Goal: Information Seeking & Learning: Learn about a topic

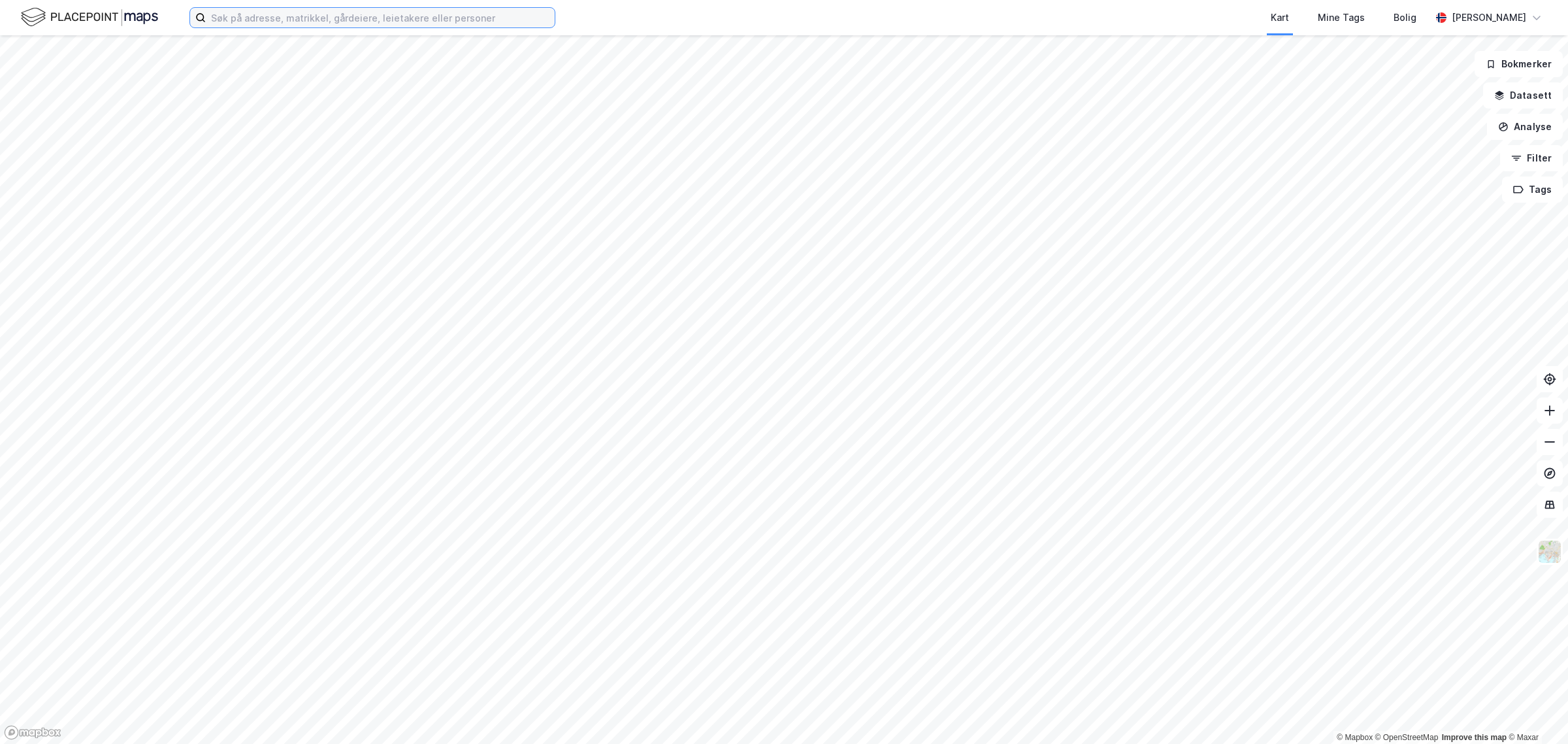
click at [363, 12] on input at bounding box center [380, 18] width 349 height 20
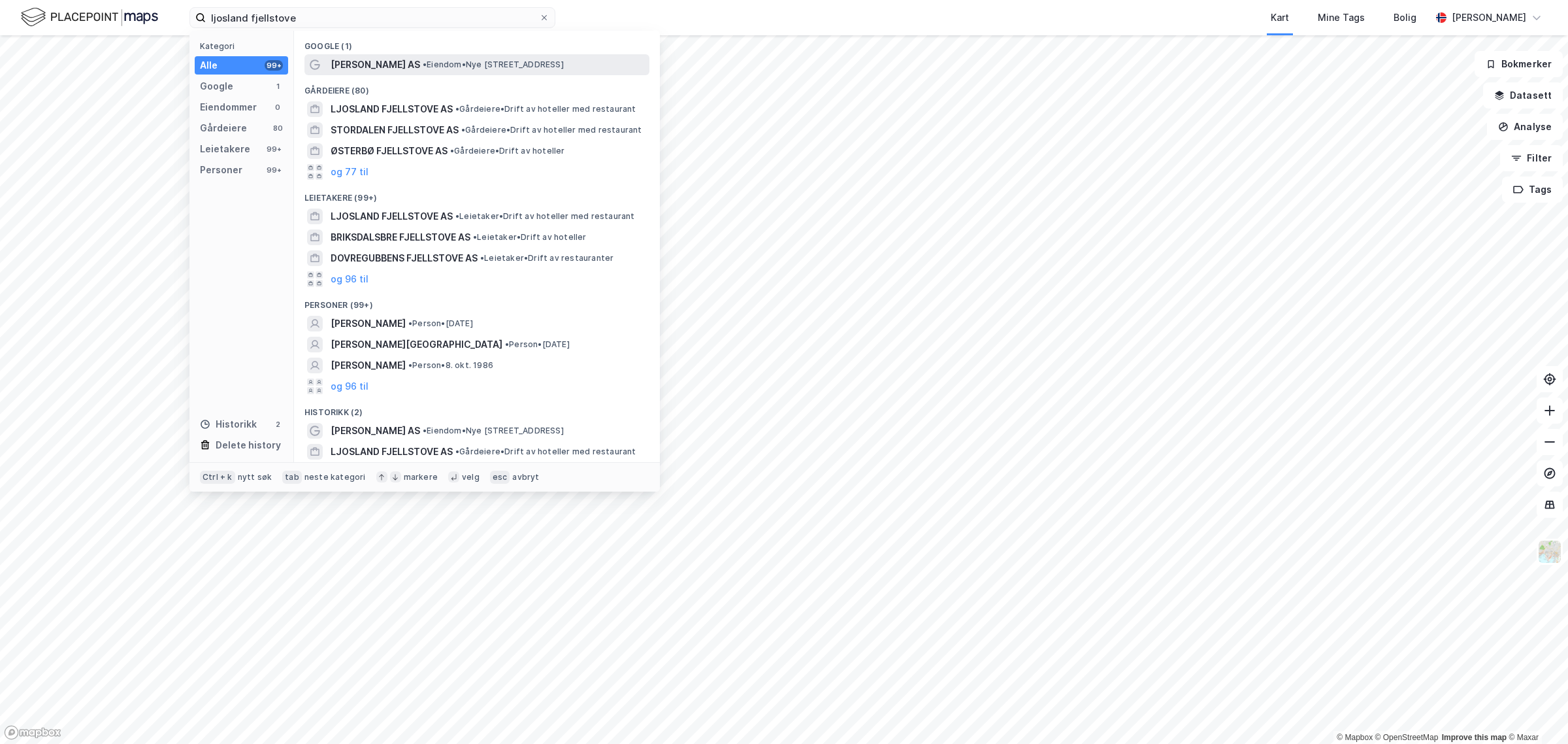
click at [361, 70] on span "[PERSON_NAME] AS" at bounding box center [375, 65] width 89 height 16
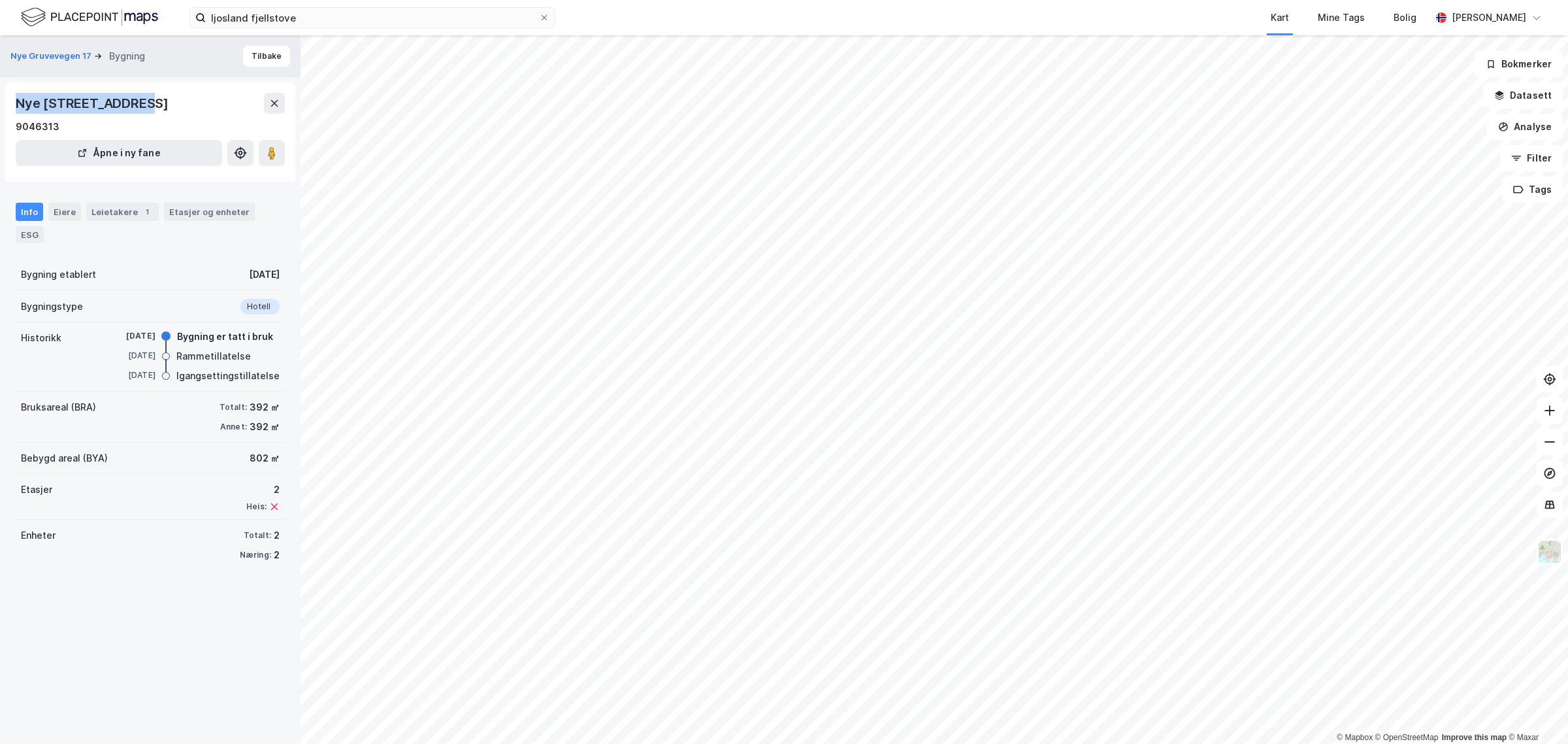
drag, startPoint x: 17, startPoint y: 100, endPoint x: 138, endPoint y: 95, distance: 121.1
click at [138, 95] on div "Nye [STREET_ADDRESS]" at bounding box center [93, 103] width 155 height 21
click at [132, 107] on div "Nye [STREET_ADDRESS]" at bounding box center [93, 103] width 155 height 21
drag, startPoint x: 132, startPoint y: 107, endPoint x: 18, endPoint y: 111, distance: 114.1
click at [18, 111] on div "Nye [STREET_ADDRESS]" at bounding box center [93, 103] width 155 height 21
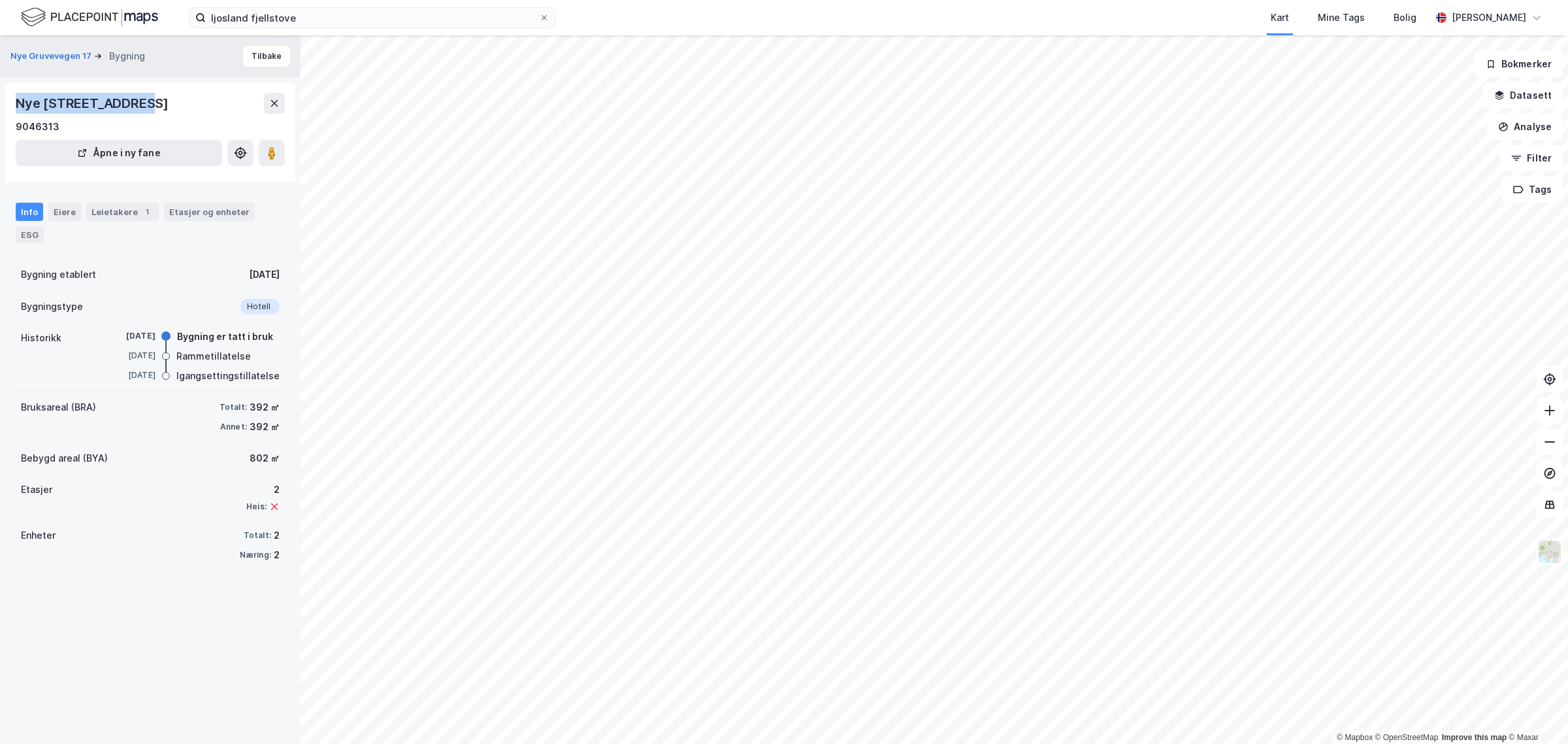
drag, startPoint x: 222, startPoint y: 103, endPoint x: 20, endPoint y: 105, distance: 202.0
click at [20, 105] on div "Nye [STREET_ADDRESS]" at bounding box center [93, 103] width 155 height 21
copy div "Nye [STREET_ADDRESS]"
click at [111, 103] on div "Nye [STREET_ADDRESS]" at bounding box center [93, 103] width 155 height 21
click at [118, 103] on div "Nye [STREET_ADDRESS]" at bounding box center [93, 103] width 155 height 21
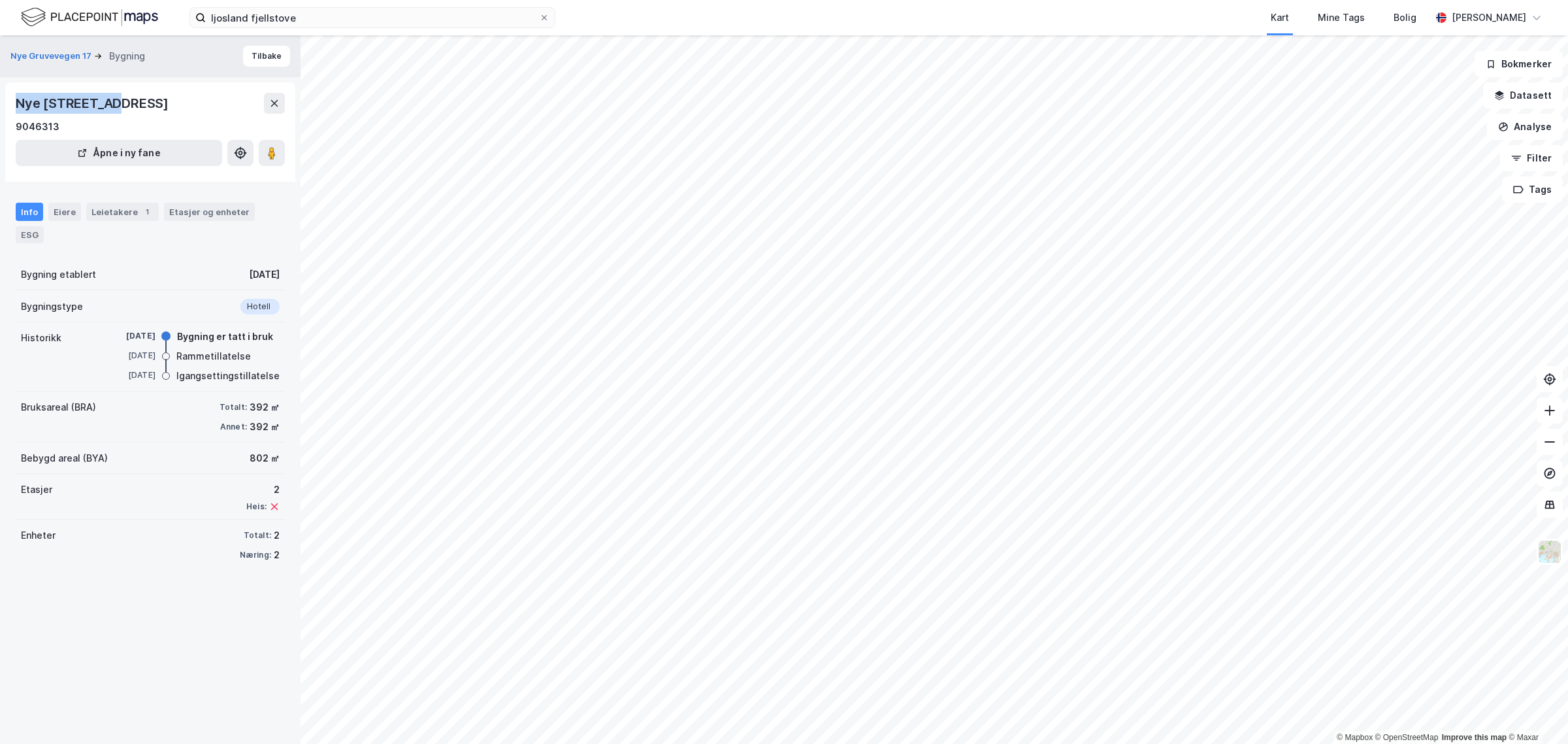
drag, startPoint x: 118, startPoint y: 103, endPoint x: 14, endPoint y: 107, distance: 104.1
click at [14, 107] on div "Nye [STREET_ADDRESS] fane" at bounding box center [150, 132] width 290 height 99
copy div "Nye Gruvevegen"
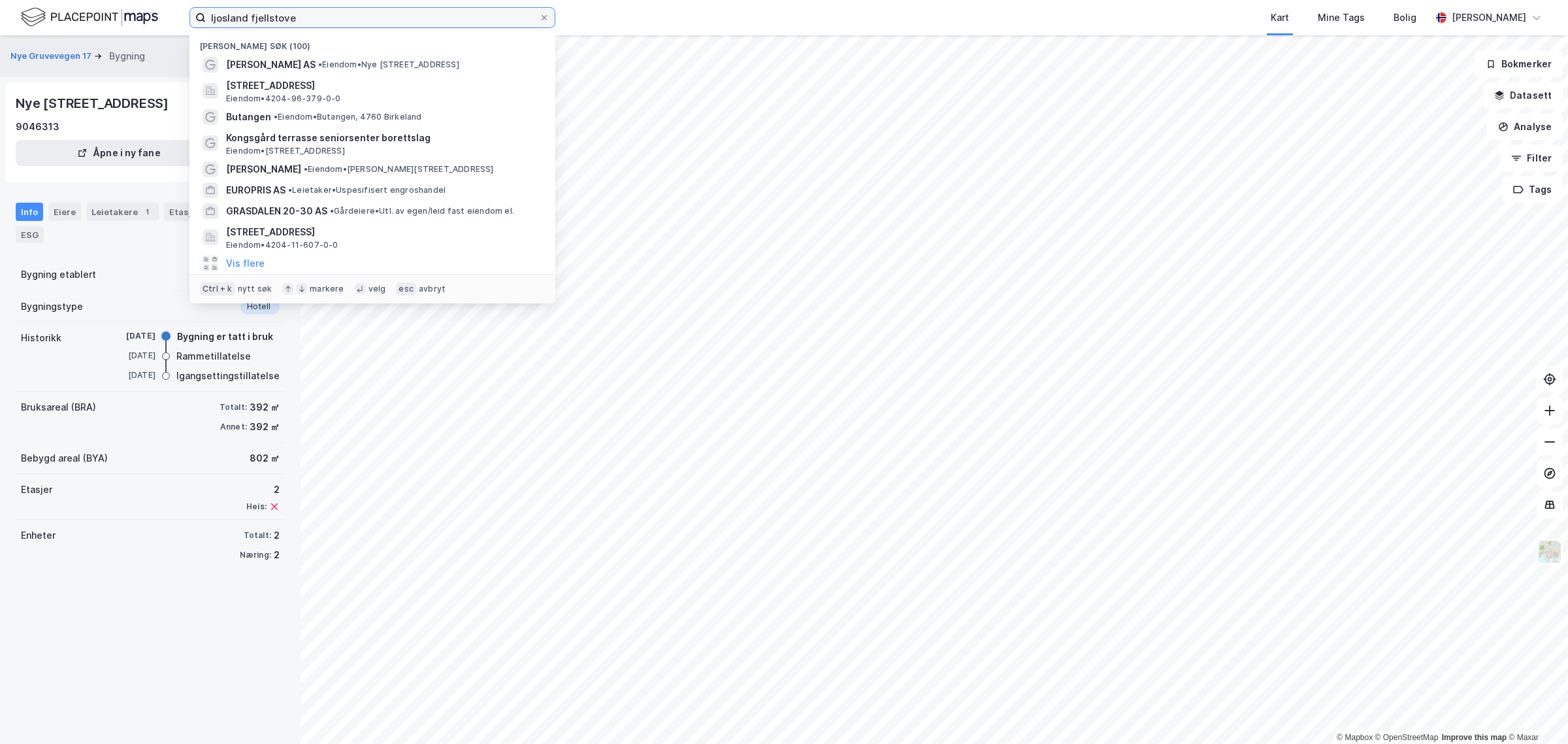
drag, startPoint x: 301, startPoint y: 15, endPoint x: 138, endPoint y: 12, distance: 163.0
click at [138, 12] on div "ljosland fjellstove Nylige søk (100) Ljosland Fjellstove AS • Eiendom • [STREET…" at bounding box center [784, 18] width 1568 height 36
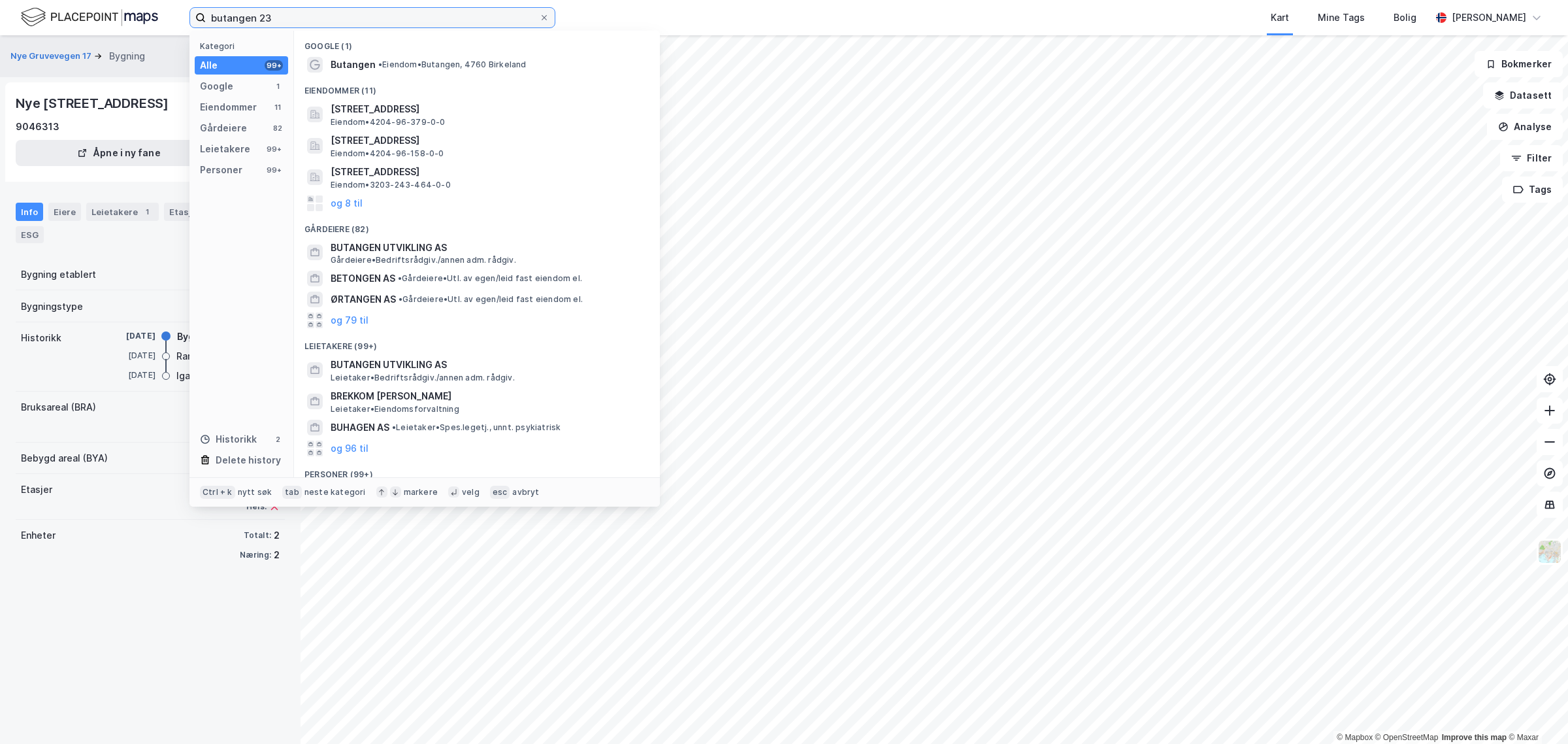
type input "butangen 23"
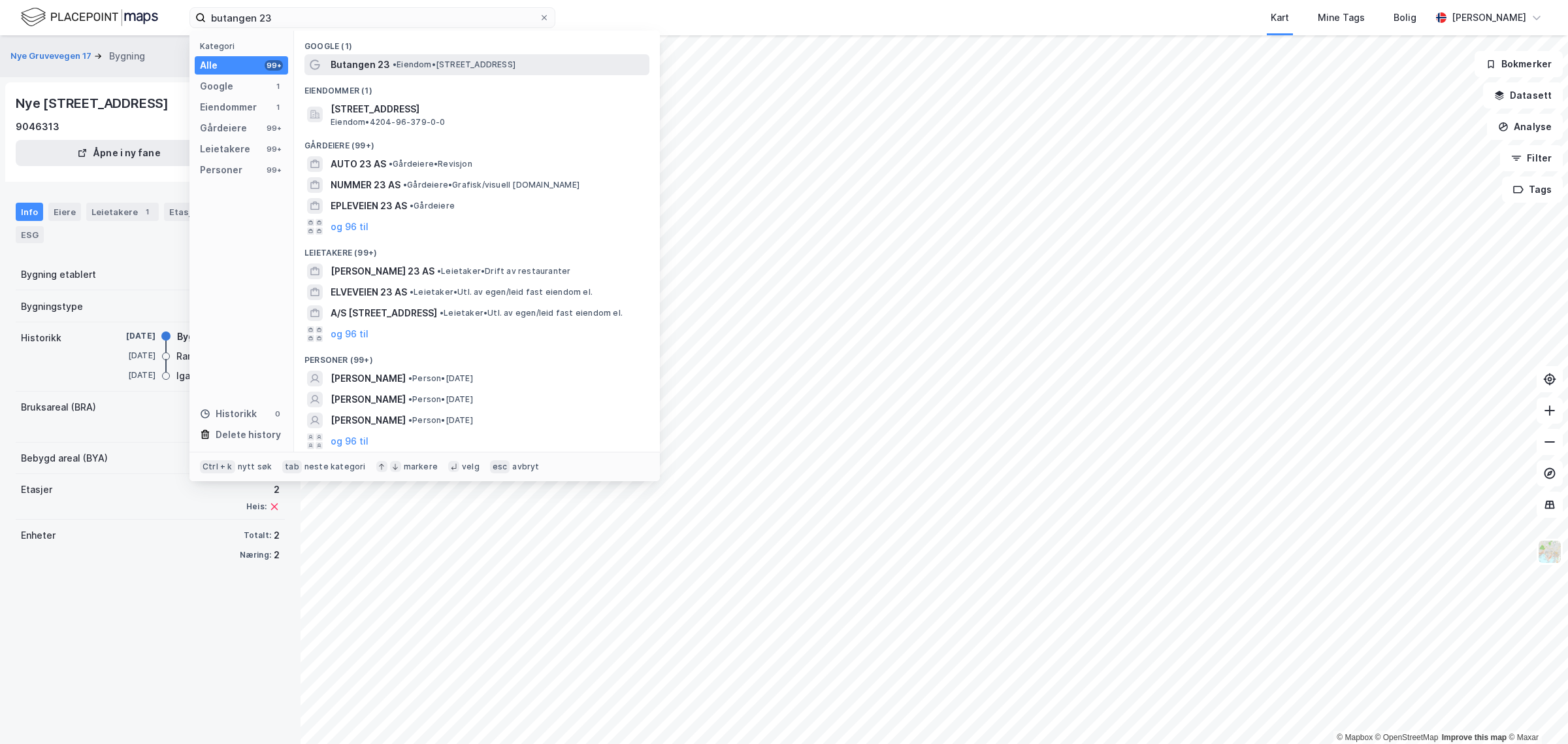
click at [363, 70] on span "Butangen 23" at bounding box center [360, 65] width 59 height 16
